Goal: Check status: Check status

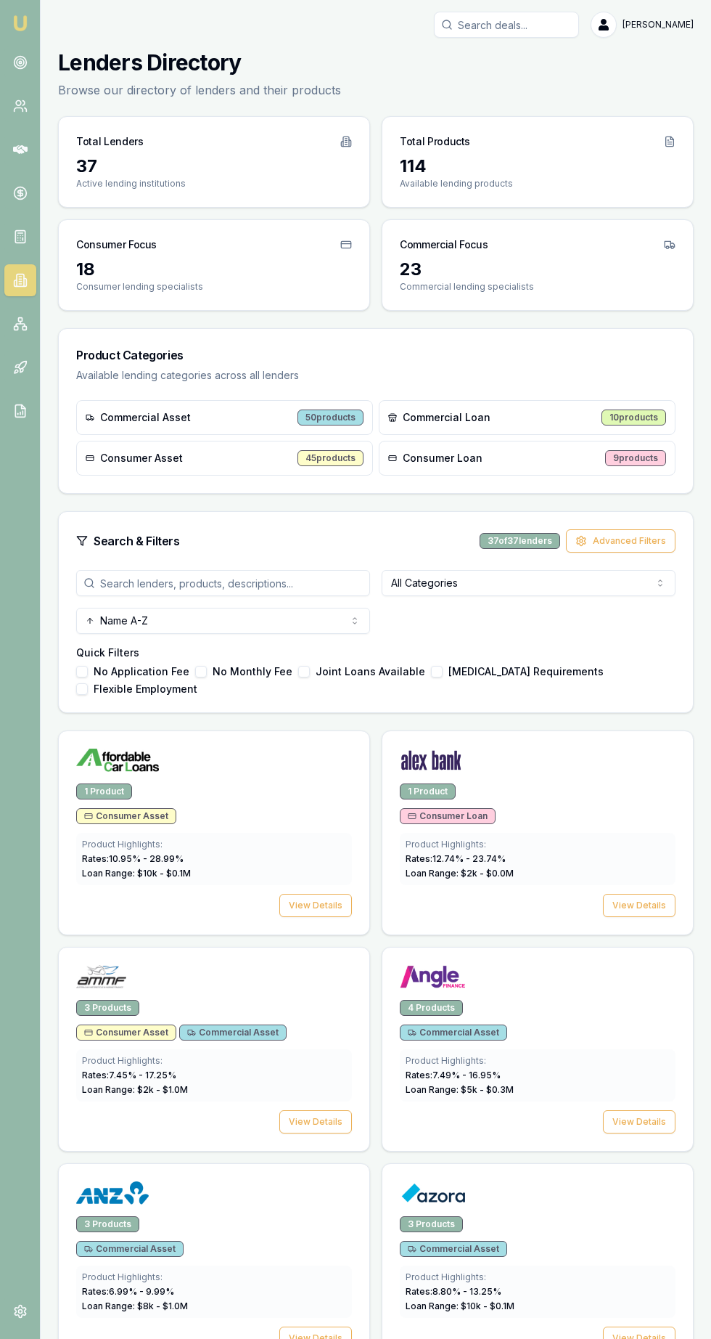
click at [20, 193] on icon at bounding box center [20, 192] width 0 height 7
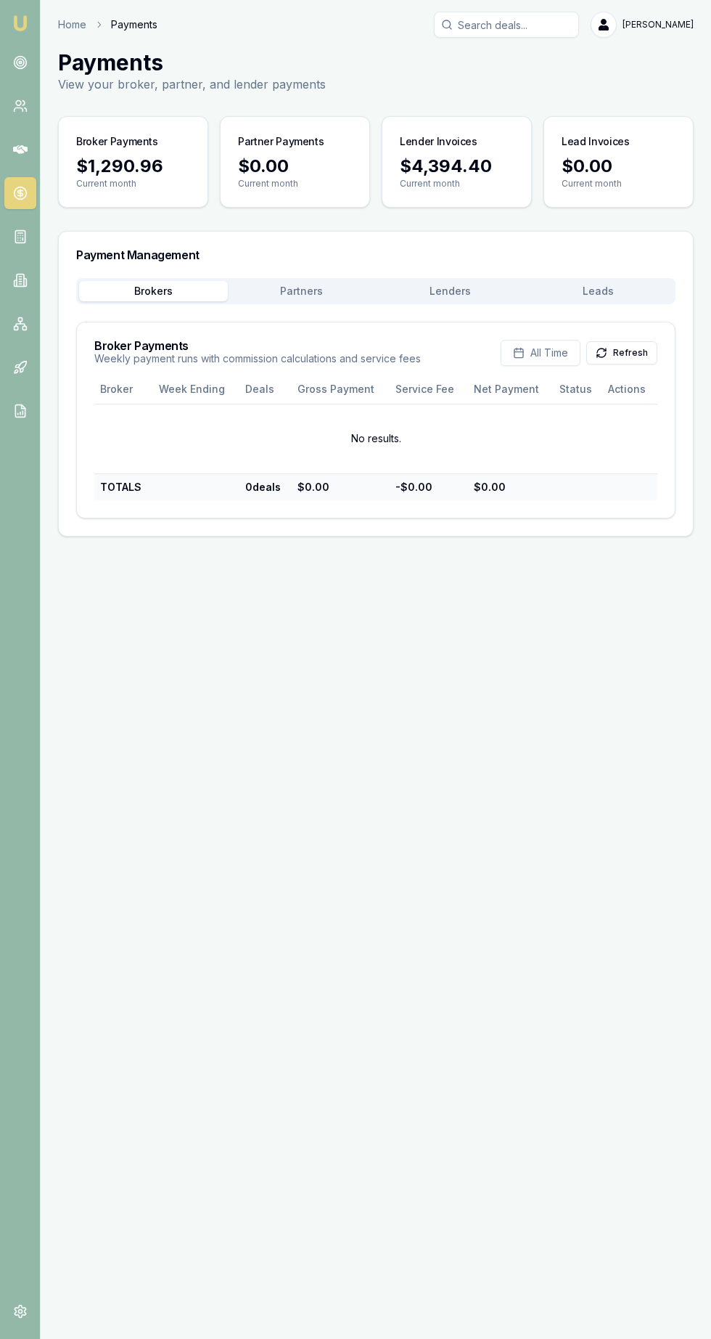
click at [443, 286] on button "Lenders" at bounding box center [450, 291] width 149 height 20
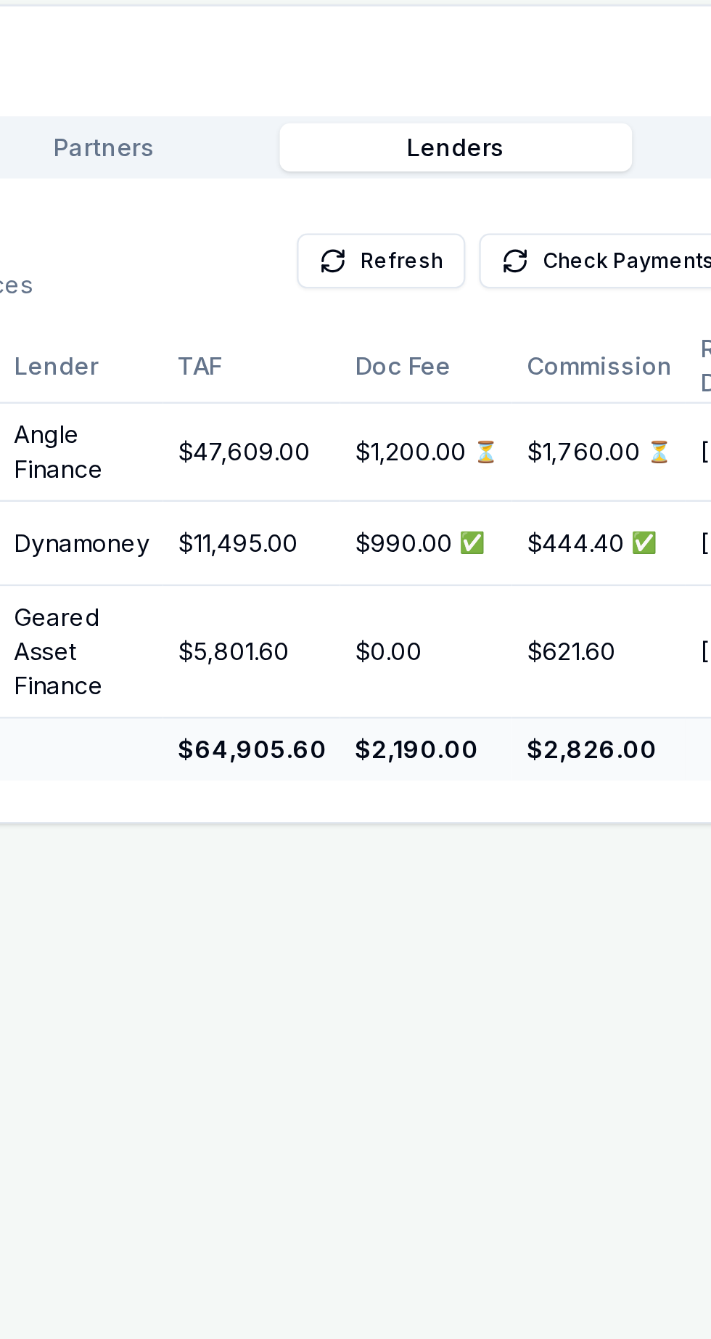
click at [457, 418] on span "⏳" at bounding box center [462, 420] width 11 height 12
